Goal: Task Accomplishment & Management: Complete application form

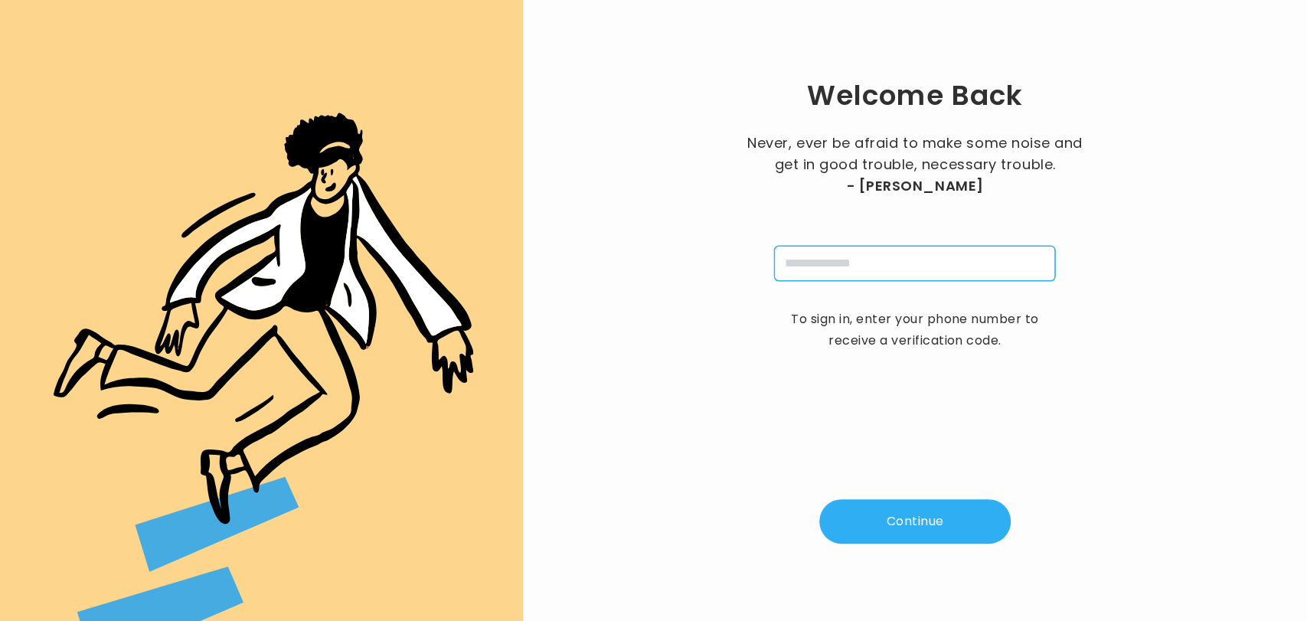
click at [843, 263] on input "tel" at bounding box center [914, 263] width 281 height 35
type input "**********"
click at [901, 513] on button "Continue" at bounding box center [914, 521] width 191 height 44
type input "*"
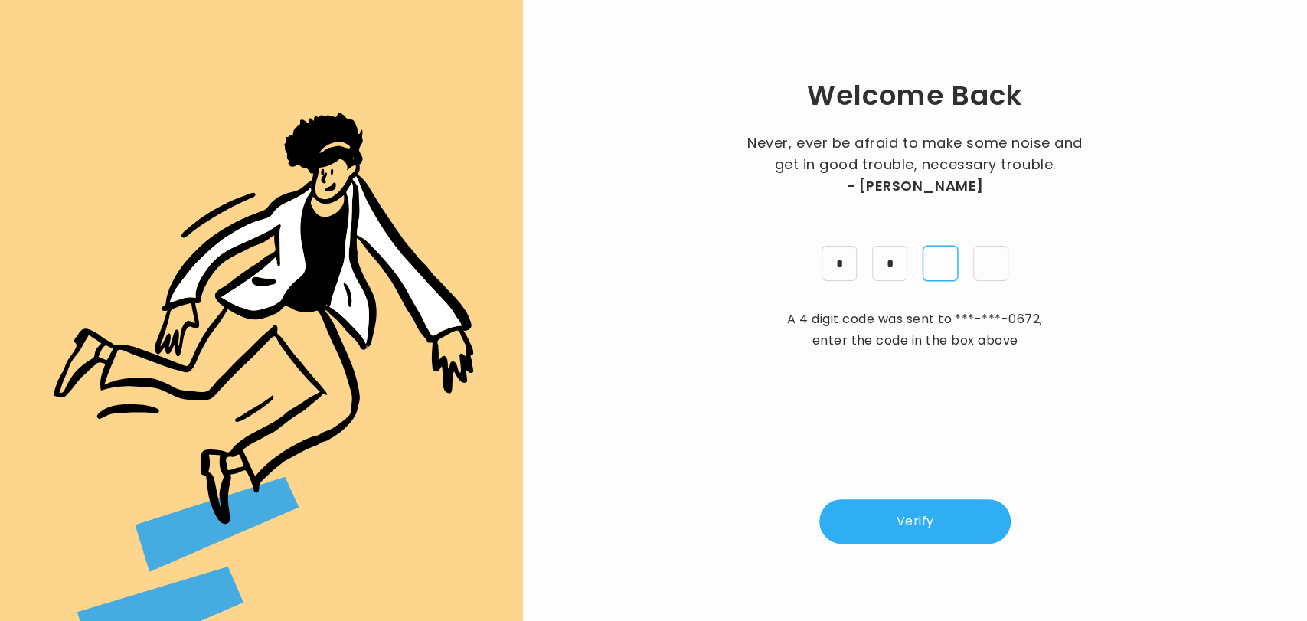
type input "*"
click at [924, 524] on button "Verify" at bounding box center [914, 521] width 191 height 44
